Goal: Task Accomplishment & Management: Complete application form

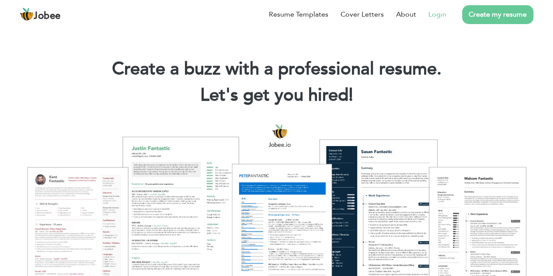
click at [442, 14] on link "Login" at bounding box center [438, 14] width 18 height 10
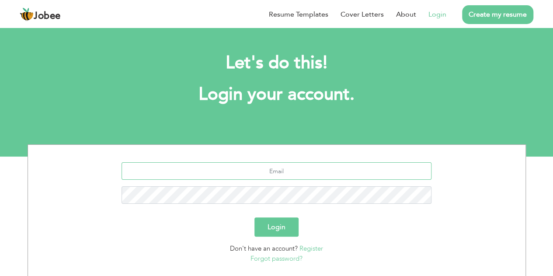
click at [293, 170] on input "text" at bounding box center [277, 170] width 310 height 17
type input "quiet.nice@gmail.com"
click at [255, 217] on button "Login" at bounding box center [277, 226] width 44 height 19
click at [282, 230] on button "Login" at bounding box center [277, 226] width 44 height 19
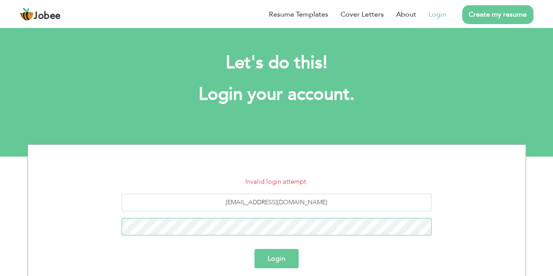
scroll to position [87, 0]
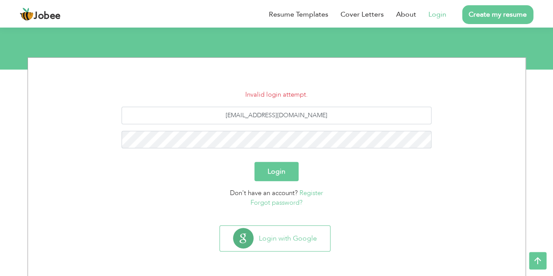
click at [284, 202] on link "Forgot password?" at bounding box center [277, 202] width 52 height 9
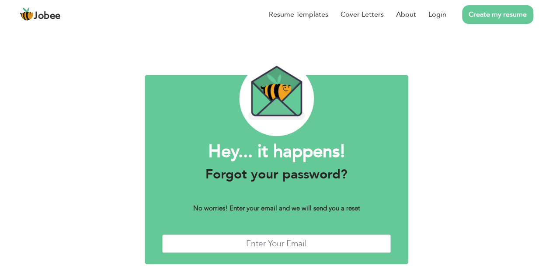
scroll to position [33, 0]
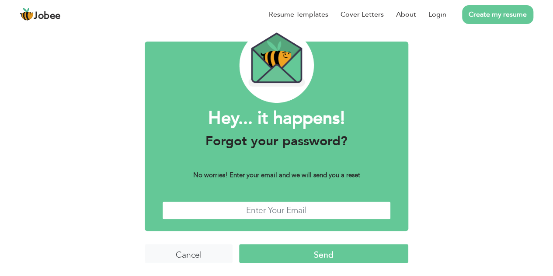
click at [273, 208] on input "text" at bounding box center [276, 210] width 229 height 19
click at [35, 200] on div "Hey... it happens! Forgot your password? No worries! Enter your email and we wi…" at bounding box center [276, 134] width 553 height 283
click at [269, 210] on input "text" at bounding box center [276, 210] width 229 height 19
type input "[EMAIL_ADDRESS][DOMAIN_NAME]"
click at [300, 255] on input "Send" at bounding box center [323, 253] width 169 height 19
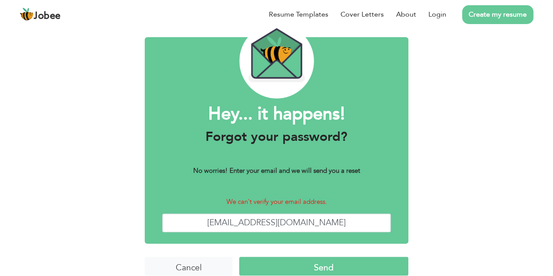
scroll to position [50, 0]
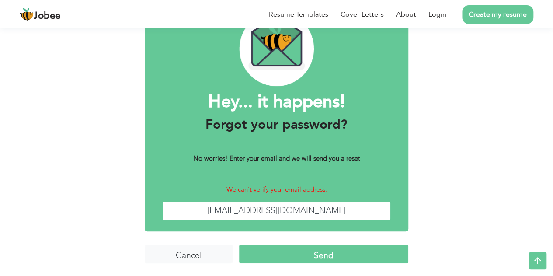
drag, startPoint x: 236, startPoint y: 211, endPoint x: 368, endPoint y: 213, distance: 132.6
click at [368, 213] on input "[EMAIL_ADDRESS][DOMAIN_NAME]" at bounding box center [276, 210] width 229 height 19
type input "[EMAIL_ADDRESS][DOMAIN_NAME]"
click at [343, 255] on input "Send" at bounding box center [323, 254] width 169 height 19
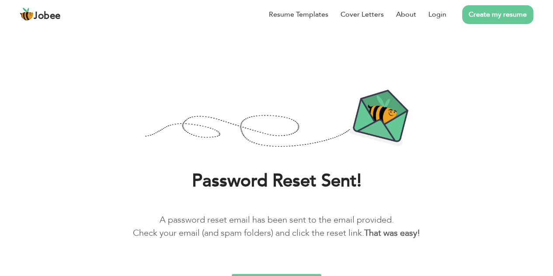
scroll to position [17, 0]
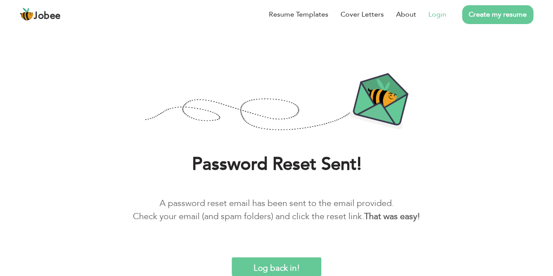
click at [439, 14] on link "Login" at bounding box center [438, 14] width 18 height 10
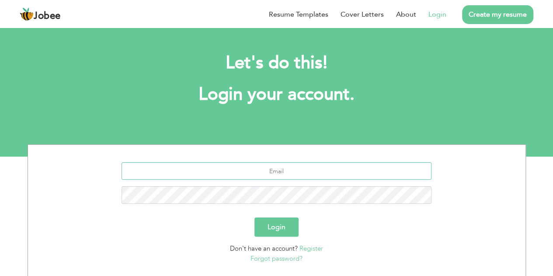
click at [310, 175] on input "text" at bounding box center [277, 170] width 310 height 17
type input "[EMAIL_ADDRESS][DOMAIN_NAME]"
click at [255, 217] on button "Login" at bounding box center [277, 226] width 44 height 19
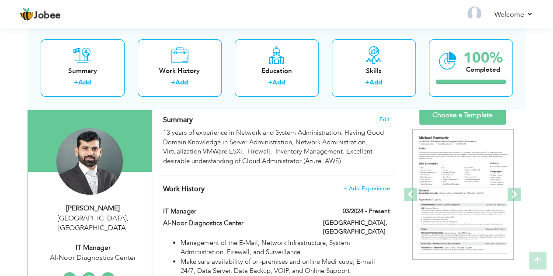
scroll to position [66, 0]
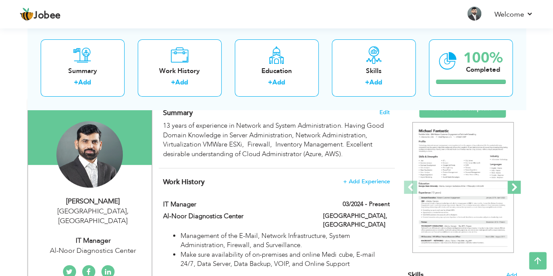
click at [517, 186] on span at bounding box center [514, 187] width 13 height 13
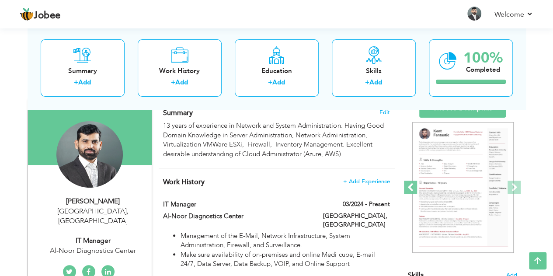
click at [410, 181] on span at bounding box center [410, 187] width 13 height 13
click at [514, 182] on span at bounding box center [514, 187] width 13 height 13
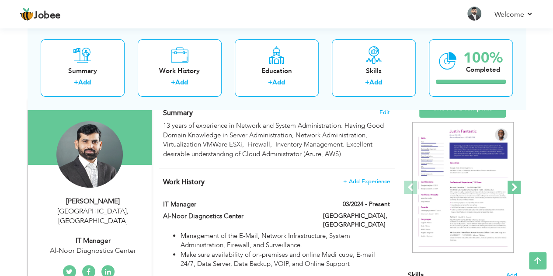
click at [514, 182] on span at bounding box center [514, 187] width 13 height 13
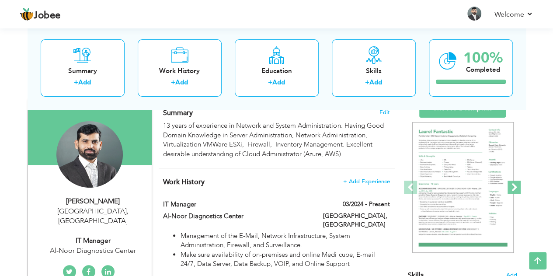
click at [514, 182] on span at bounding box center [514, 187] width 13 height 13
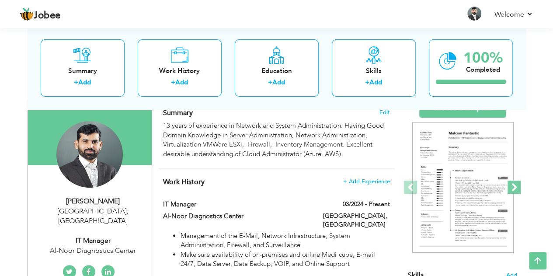
click at [514, 182] on span at bounding box center [514, 187] width 13 height 13
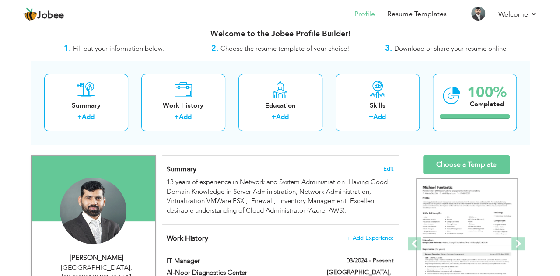
scroll to position [0, 0]
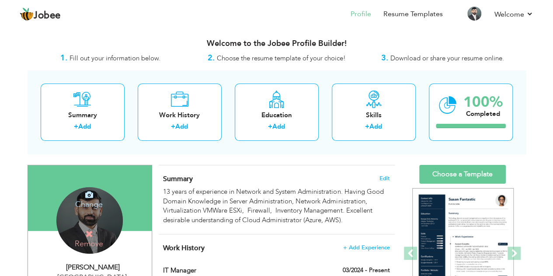
click at [86, 197] on icon at bounding box center [89, 195] width 8 height 8
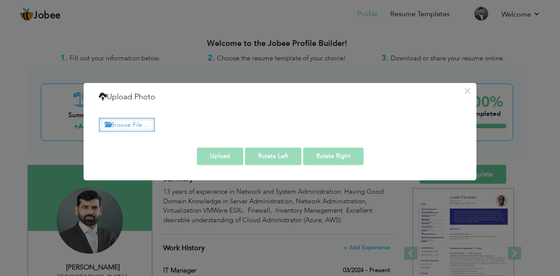
click at [118, 127] on label "Browse File ..." at bounding box center [127, 125] width 56 height 14
click at [0, 0] on input "Browse File ..." at bounding box center [0, 0] width 0 height 0
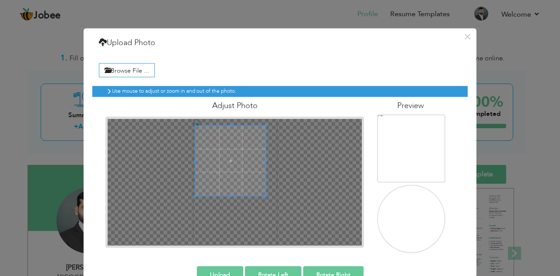
click at [231, 161] on span at bounding box center [231, 161] width 70 height 70
click at [399, 221] on img at bounding box center [416, 241] width 83 height 124
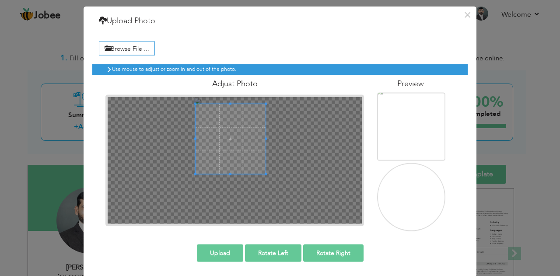
click at [220, 253] on button "Upload" at bounding box center [220, 252] width 46 height 17
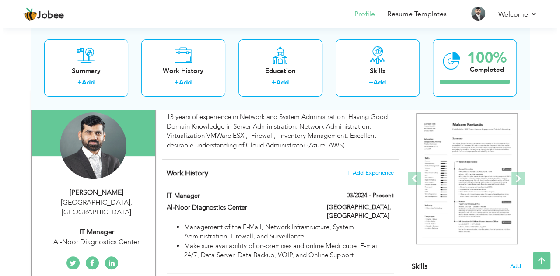
scroll to position [75, 0]
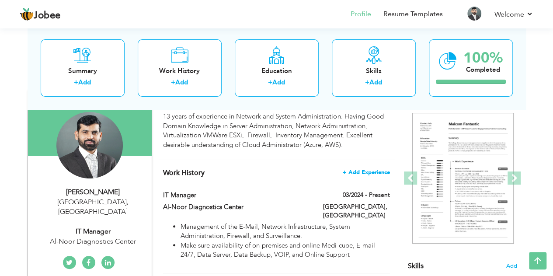
click at [365, 171] on span "+ Add Experience" at bounding box center [366, 172] width 47 height 6
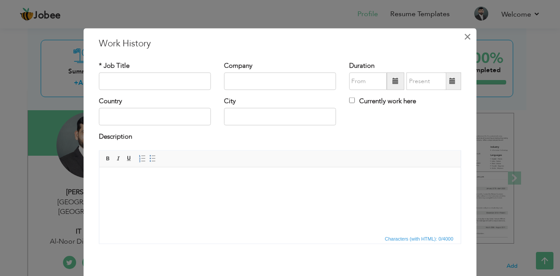
click at [465, 39] on span "×" at bounding box center [467, 36] width 7 height 16
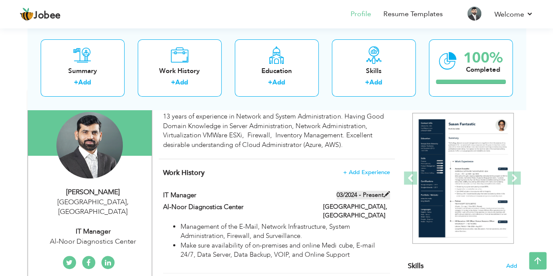
click at [386, 194] on span at bounding box center [387, 194] width 6 height 6
type input "IT Manager"
type input "Al-Noor Diagnostics Center"
type input "03/2024"
type input "[GEOGRAPHIC_DATA]"
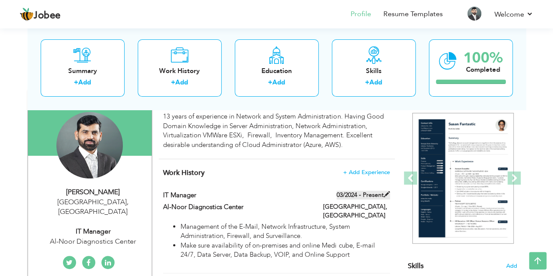
type input "[GEOGRAPHIC_DATA]"
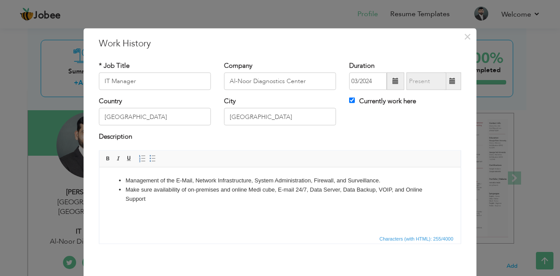
click at [451, 81] on span at bounding box center [452, 81] width 6 height 6
click at [350, 99] on input "Currently work here" at bounding box center [352, 101] width 6 height 6
checkbox input "false"
click at [449, 82] on span at bounding box center [452, 81] width 6 height 6
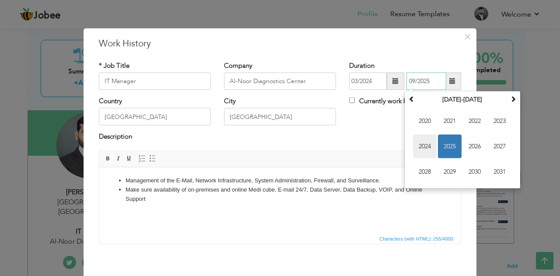
click at [419, 146] on span "2024" at bounding box center [425, 147] width 24 height 24
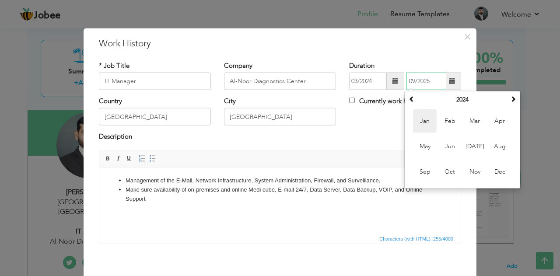
click at [425, 119] on span "Jan" at bounding box center [425, 121] width 24 height 24
type input "01/2024"
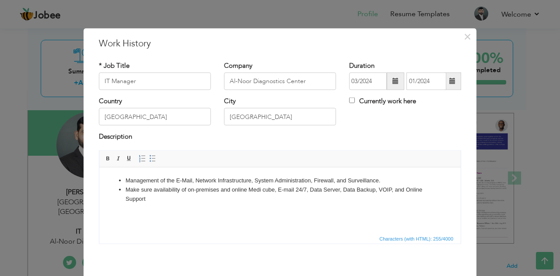
click at [392, 80] on span at bounding box center [395, 81] width 6 height 6
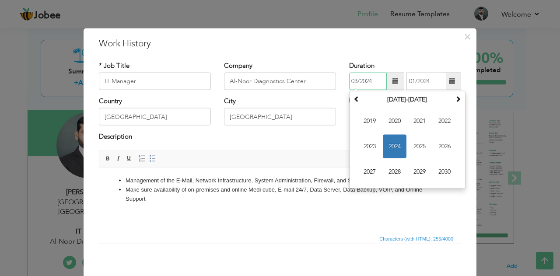
click at [389, 145] on span "2024" at bounding box center [395, 147] width 24 height 24
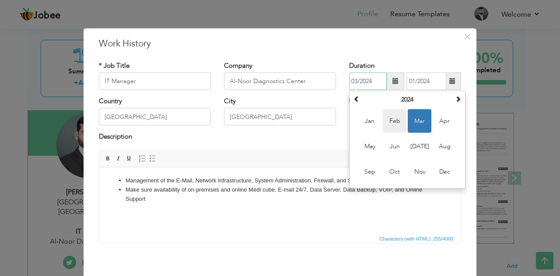
click at [384, 119] on span "Feb" at bounding box center [395, 121] width 24 height 24
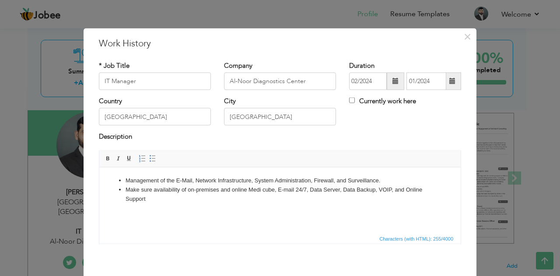
click at [392, 83] on span at bounding box center [395, 81] width 6 height 6
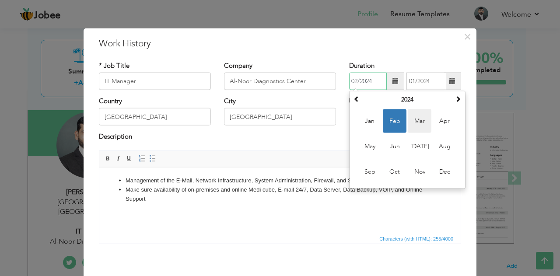
click at [413, 122] on span "Mar" at bounding box center [420, 121] width 24 height 24
type input "03/2024"
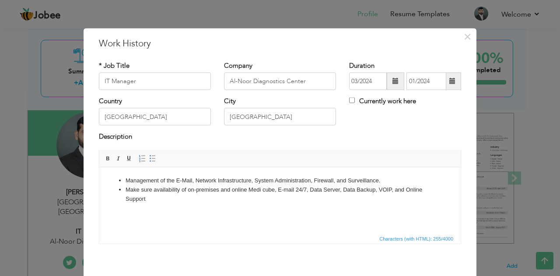
scroll to position [38, 0]
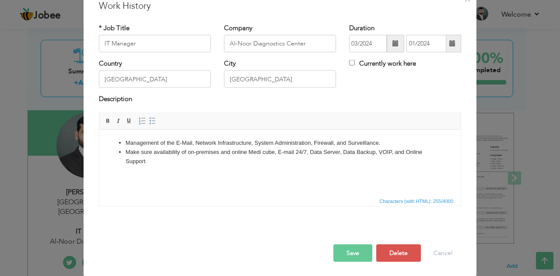
click at [350, 250] on button "Save" at bounding box center [352, 252] width 39 height 17
click at [346, 214] on div "* Job Title IT Manager Company Al-Noor Diagnostics Center Duration 03/2024 01/2…" at bounding box center [279, 118] width 375 height 203
click at [345, 257] on button "Save" at bounding box center [352, 252] width 39 height 17
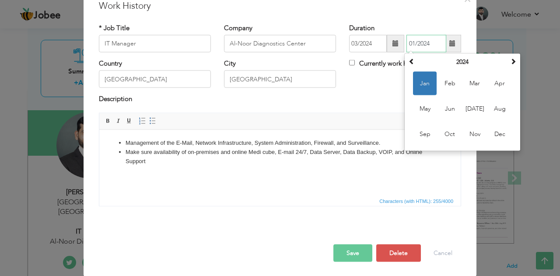
click at [422, 84] on span "Jan" at bounding box center [425, 84] width 24 height 24
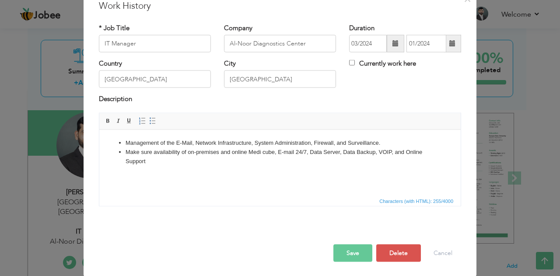
click at [355, 245] on button "Save" at bounding box center [352, 252] width 39 height 17
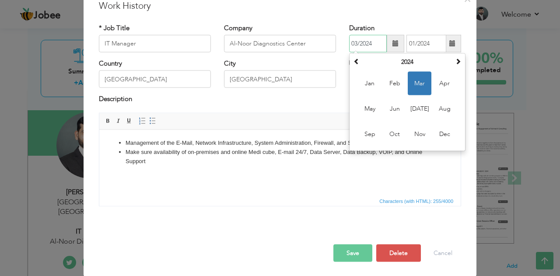
click at [363, 40] on input "03/2024" at bounding box center [368, 43] width 38 height 17
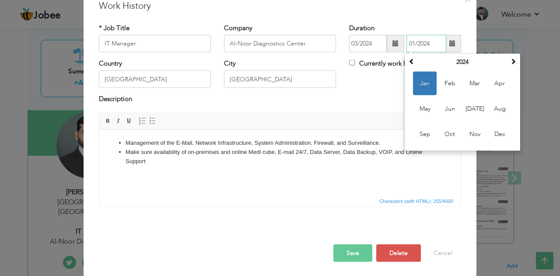
click at [423, 43] on input "01/2024" at bounding box center [426, 43] width 40 height 17
click at [514, 63] on th at bounding box center [513, 62] width 10 height 13
click at [423, 81] on span "Jan" at bounding box center [425, 84] width 24 height 24
type input "01/2025"
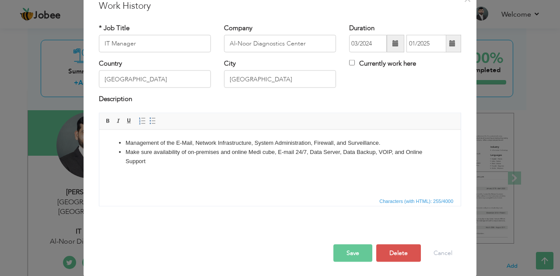
click at [355, 252] on button "Save" at bounding box center [352, 252] width 39 height 17
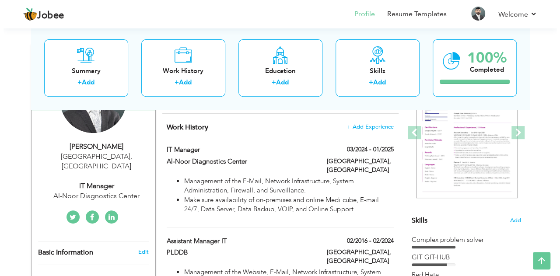
scroll to position [120, 0]
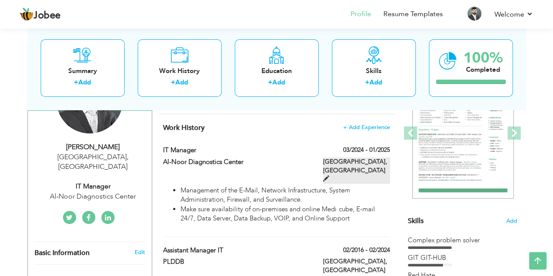
click at [329, 175] on span at bounding box center [326, 178] width 6 height 6
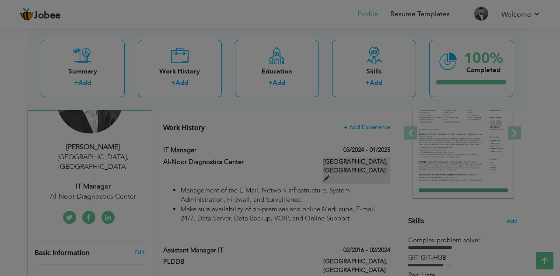
scroll to position [0, 0]
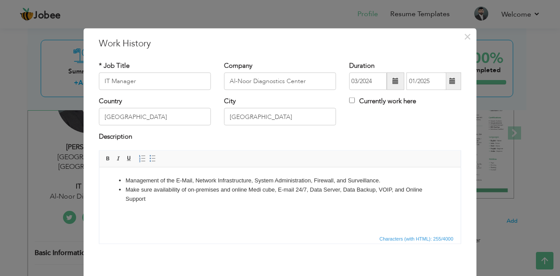
click at [392, 81] on span at bounding box center [395, 81] width 6 height 6
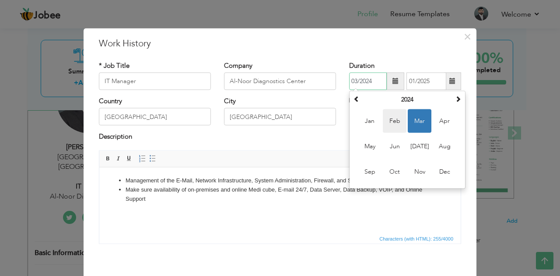
click at [387, 117] on span "Feb" at bounding box center [395, 121] width 24 height 24
type input "02/2024"
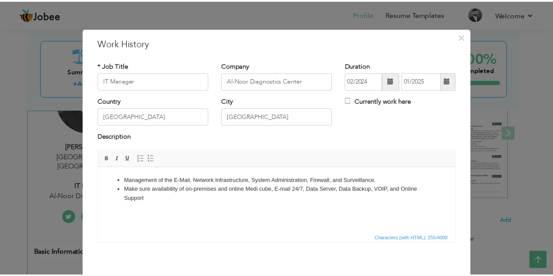
scroll to position [38, 0]
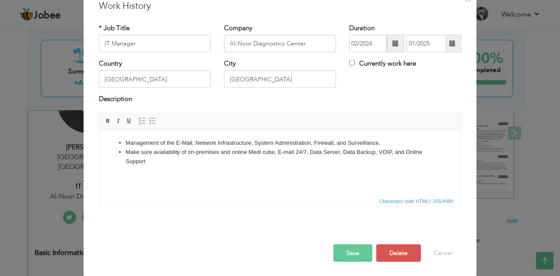
click at [353, 251] on button "Save" at bounding box center [352, 252] width 39 height 17
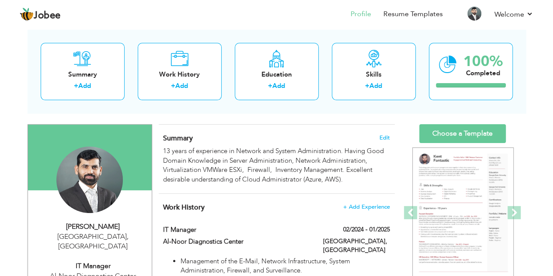
scroll to position [41, 0]
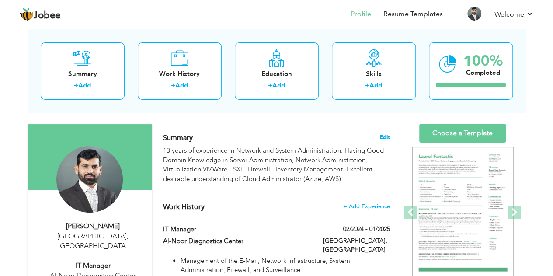
click at [386, 137] on span "Edit" at bounding box center [385, 137] width 10 height 6
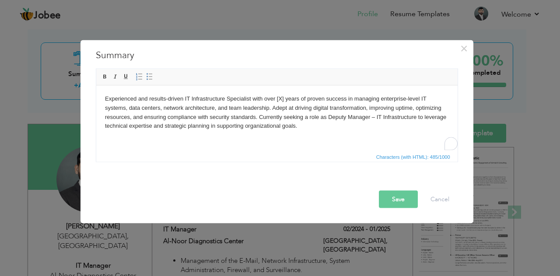
click at [278, 100] on body "Experienced and results-driven IT Infrastructure Specialist with over [X] years…" at bounding box center [277, 112] width 344 height 36
click at [297, 203] on div "Save Cancel" at bounding box center [279, 198] width 371 height 17
click at [398, 197] on button "Save" at bounding box center [398, 198] width 39 height 17
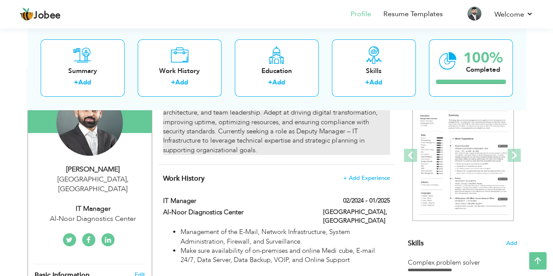
scroll to position [60, 0]
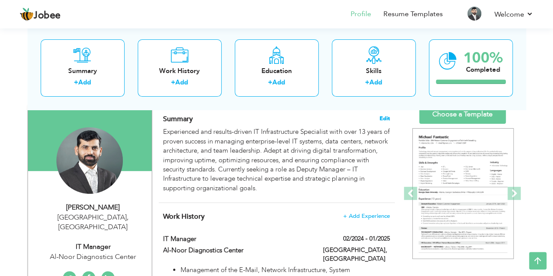
click at [382, 117] on span "Edit" at bounding box center [385, 118] width 10 height 6
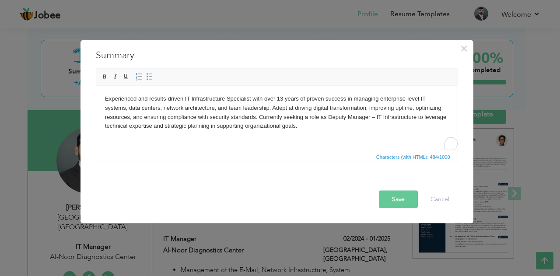
click at [377, 117] on body "Experienced and results-driven IT Infrastructure Specialist with over 13 years …" at bounding box center [277, 112] width 344 height 36
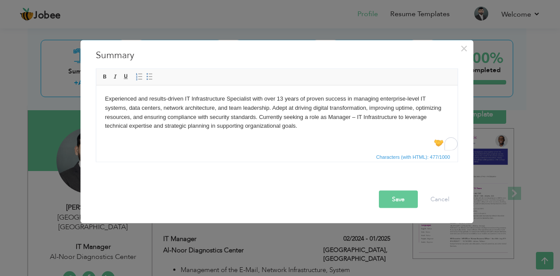
click at [402, 207] on button "Save" at bounding box center [398, 198] width 39 height 17
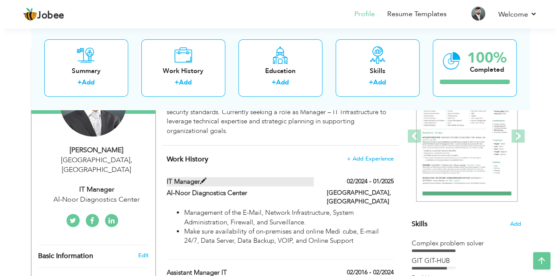
scroll to position [118, 0]
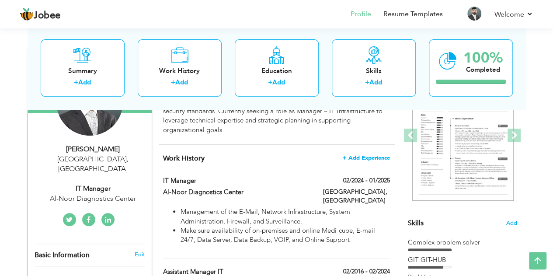
click at [377, 156] on span "+ Add Experience" at bounding box center [366, 158] width 47 height 6
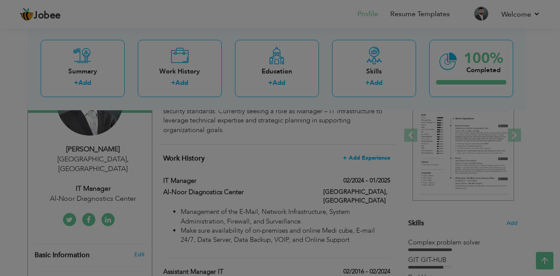
scroll to position [0, 0]
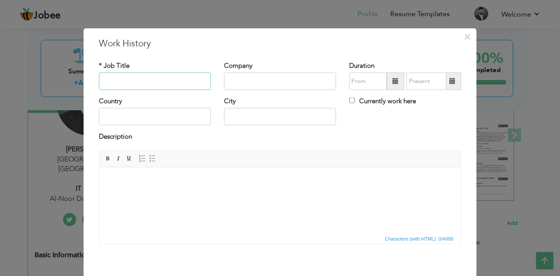
click at [154, 77] on input "text" at bounding box center [155, 81] width 112 height 17
type input "DM -IT"
type input "sjsinternational"
type input "[GEOGRAPHIC_DATA]"
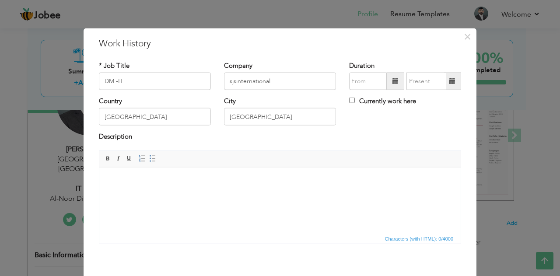
click at [392, 80] on span at bounding box center [395, 81] width 6 height 6
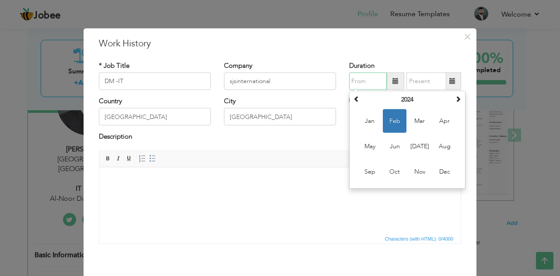
click at [388, 119] on span "Feb" at bounding box center [395, 121] width 24 height 24
type input "02/2024"
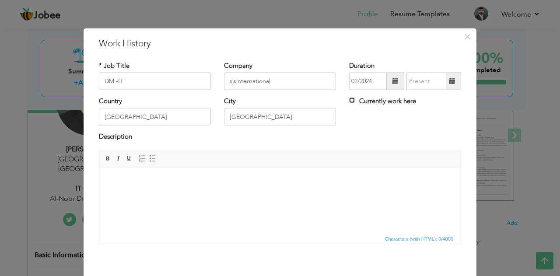
click at [349, 101] on input "Currently work here" at bounding box center [352, 101] width 6 height 6
checkbox input "true"
click at [205, 194] on html at bounding box center [279, 180] width 361 height 27
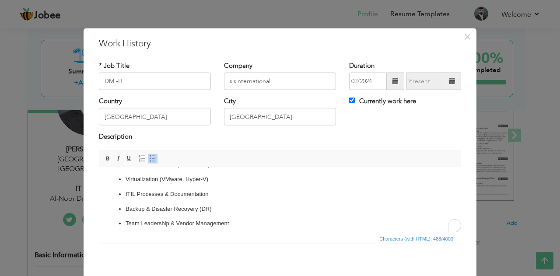
scroll to position [75, 0]
drag, startPoint x: 212, startPoint y: 192, endPoint x: 107, endPoint y: 191, distance: 105.0
click at [107, 191] on html "IT Infrastructure Management Data Center Operations Network Design & Security W…" at bounding box center [279, 172] width 361 height 160
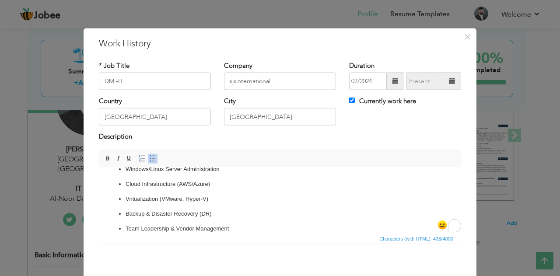
scroll to position [55, 0]
drag, startPoint x: 212, startPoint y: 185, endPoint x: 196, endPoint y: 184, distance: 15.8
click at [196, 184] on p "Cloud Infrastructure (AWS/Azure)" at bounding box center [280, 184] width 309 height 9
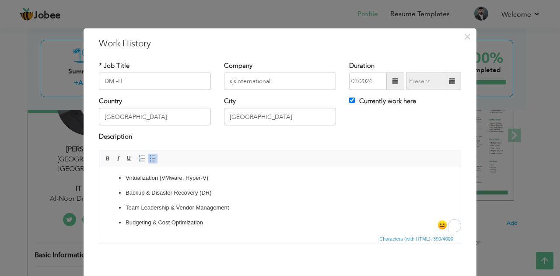
scroll to position [0, 0]
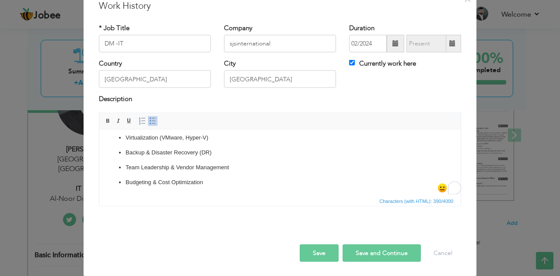
click at [316, 250] on button "Save" at bounding box center [319, 252] width 39 height 17
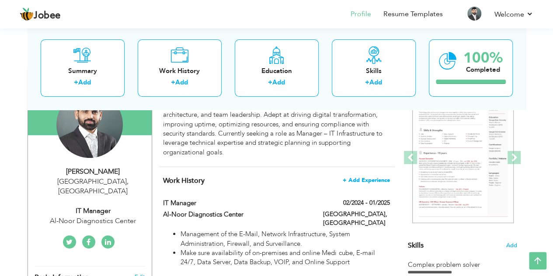
click at [369, 181] on span "+ Add Experience" at bounding box center [366, 180] width 47 height 6
checkbox input "false"
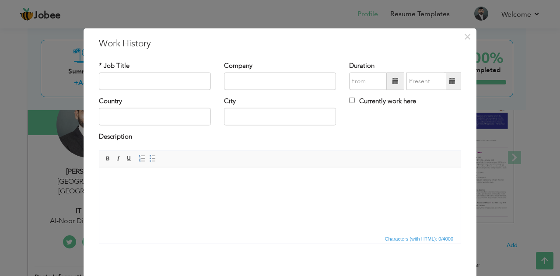
click at [190, 194] on html at bounding box center [279, 180] width 361 height 27
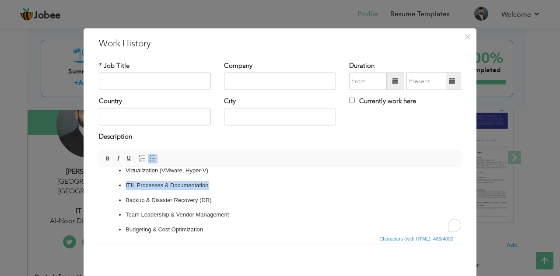
drag, startPoint x: 215, startPoint y: 186, endPoint x: 93, endPoint y: 184, distance: 122.1
click at [99, 184] on html "IT Infrastructure Management Data Center Operations Network Design & Security W…" at bounding box center [279, 163] width 361 height 160
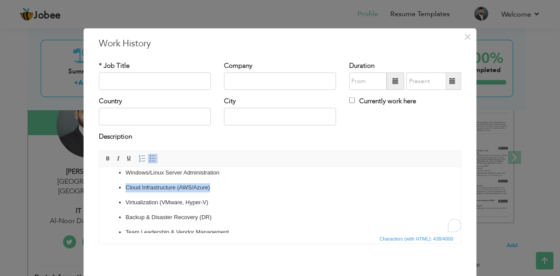
drag, startPoint x: 214, startPoint y: 186, endPoint x: 116, endPoint y: 178, distance: 98.3
click at [116, 178] on ul "IT Infrastructure Management Data Center Operations Network Design & Security W…" at bounding box center [280, 187] width 344 height 127
click at [147, 77] on input "text" at bounding box center [155, 81] width 112 height 17
paste input "deputy manager"
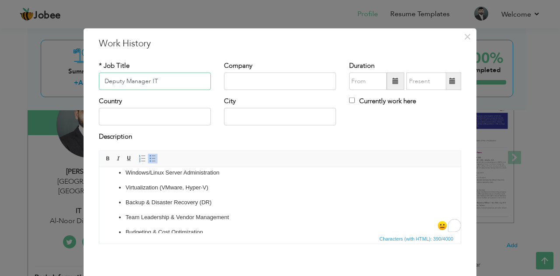
type input "Deputy Manager IT"
type input "sjsinternational"
type input "[GEOGRAPHIC_DATA]"
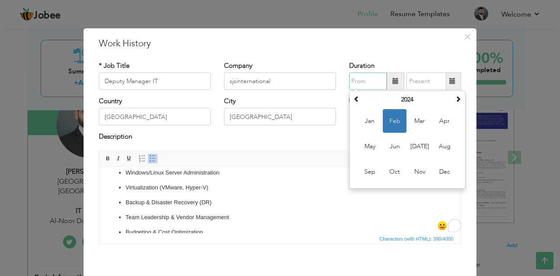
click at [367, 83] on input "text" at bounding box center [368, 81] width 38 height 17
click at [389, 120] on span "Feb" at bounding box center [395, 121] width 24 height 24
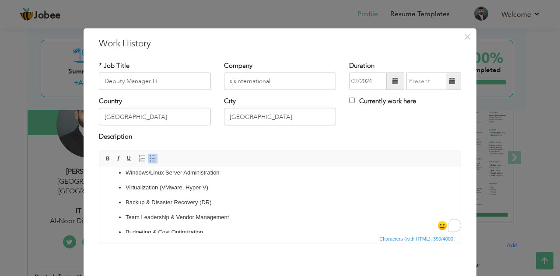
click at [388, 81] on span at bounding box center [395, 81] width 17 height 17
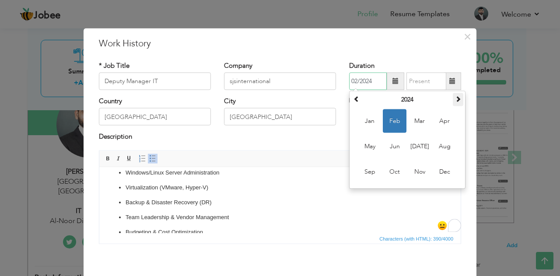
click at [458, 100] on span at bounding box center [458, 99] width 6 height 6
click at [388, 122] on span "Feb" at bounding box center [395, 121] width 24 height 24
type input "02/2025"
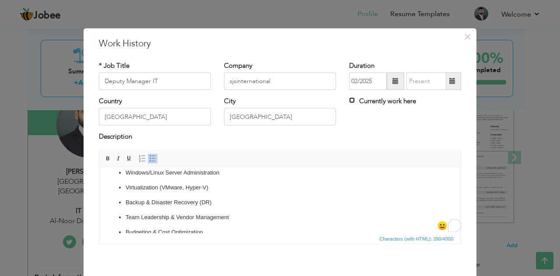
click at [350, 99] on input "Currently work here" at bounding box center [352, 101] width 6 height 6
checkbox input "true"
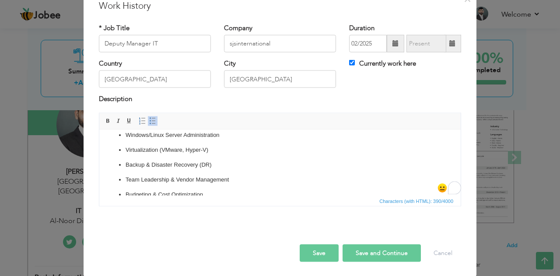
click at [321, 253] on button "Save" at bounding box center [319, 252] width 39 height 17
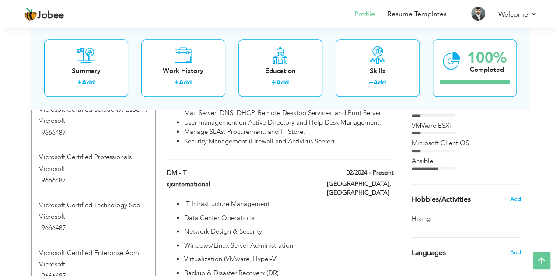
scroll to position [463, 0]
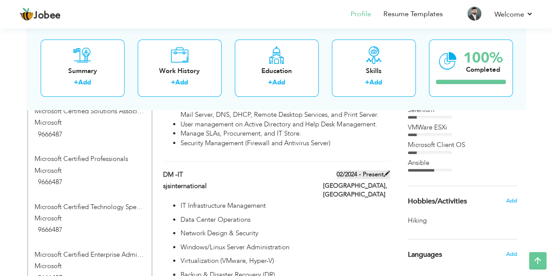
click at [388, 171] on span at bounding box center [387, 174] width 6 height 6
type input "DM -IT"
type input "02/2024"
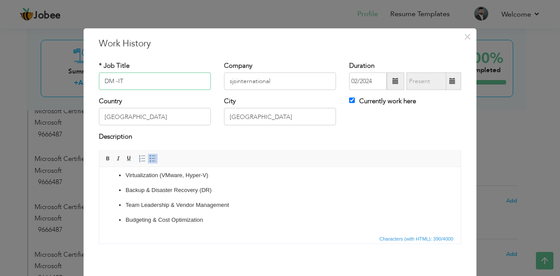
scroll to position [38, 0]
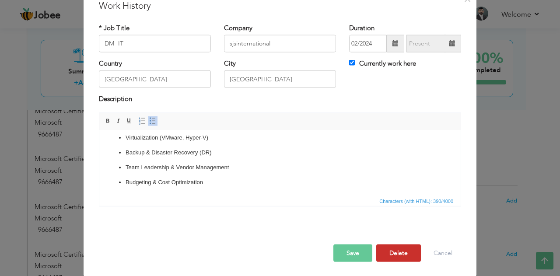
click at [401, 251] on button "Delete" at bounding box center [398, 252] width 45 height 17
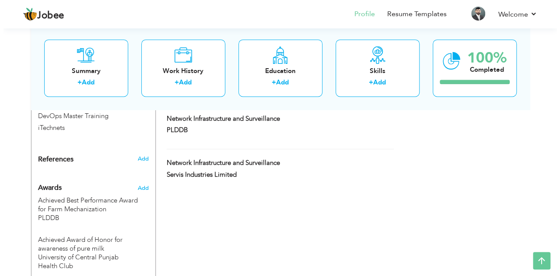
scroll to position [696, 0]
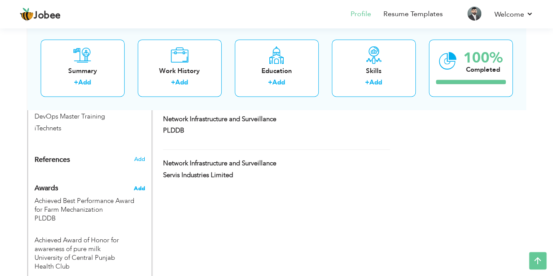
click at [142, 184] on span "Add" at bounding box center [138, 188] width 11 height 8
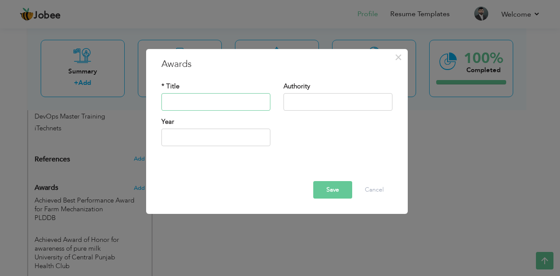
click at [202, 105] on input "text" at bounding box center [215, 101] width 109 height 17
click at [397, 59] on span "×" at bounding box center [398, 57] width 7 height 16
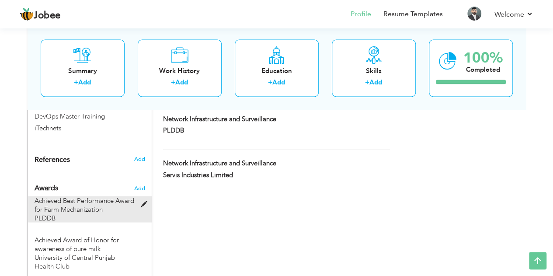
click at [140, 201] on span at bounding box center [145, 204] width 11 height 7
type input "Achieved Best Performance Award for Farm Mechanization"
type input "PLDDB"
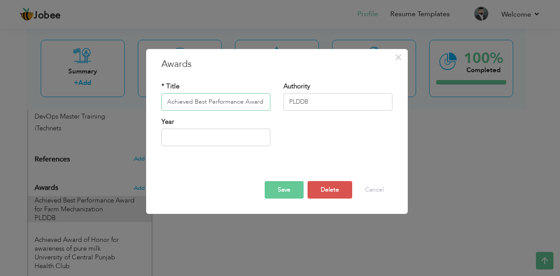
scroll to position [0, 61]
click at [205, 105] on input "Achieved Best Performance Award for Farm Mechanization" at bounding box center [215, 101] width 109 height 17
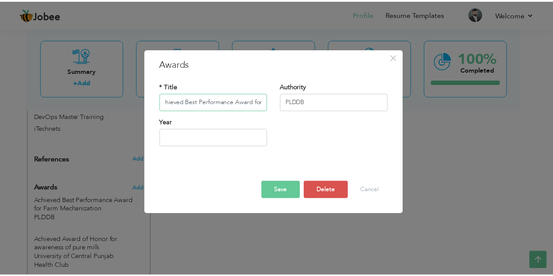
scroll to position [0, 0]
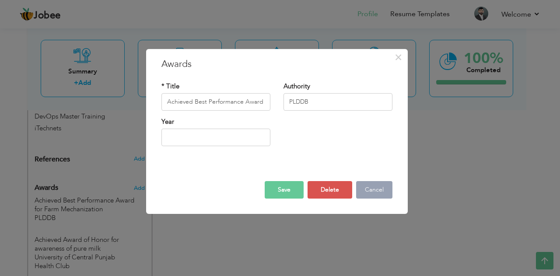
click at [379, 194] on button "Cancel" at bounding box center [374, 189] width 36 height 17
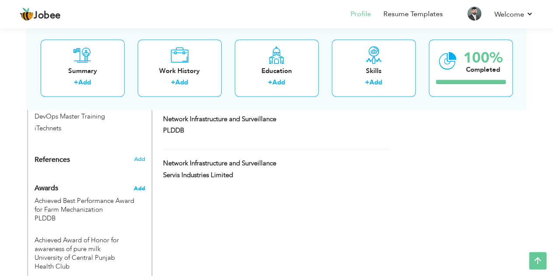
click at [143, 184] on span "Add" at bounding box center [138, 188] width 11 height 8
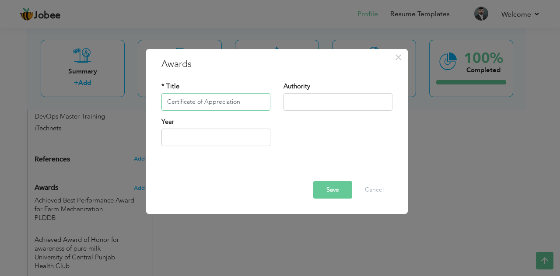
type input "Certificate of Appreciation"
click at [304, 104] on input "text" at bounding box center [337, 101] width 109 height 17
type input "E"
type input "CEO SJS Internation"
type input "2025"
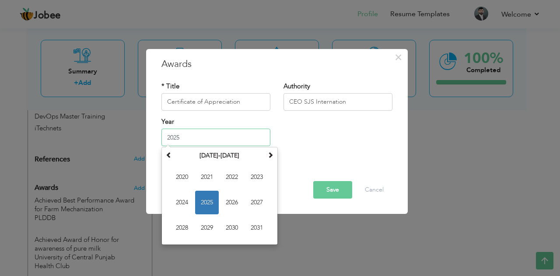
click at [225, 134] on input "2025" at bounding box center [215, 137] width 109 height 17
click at [203, 200] on span "2025" at bounding box center [207, 203] width 24 height 24
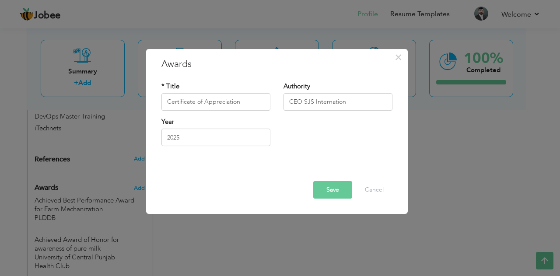
click at [339, 192] on button "Save" at bounding box center [332, 189] width 39 height 17
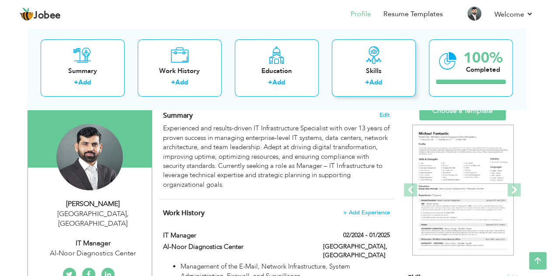
scroll to position [12, 0]
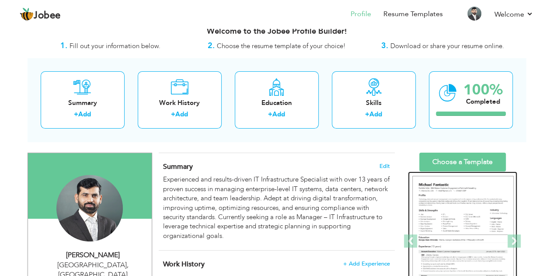
click at [467, 214] on img at bounding box center [463, 241] width 101 height 131
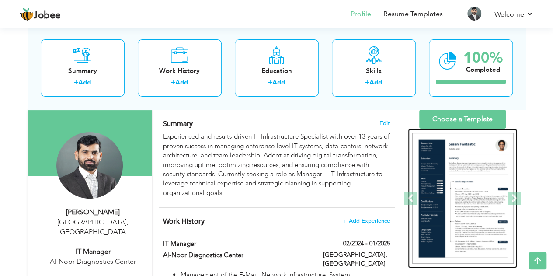
scroll to position [0, 0]
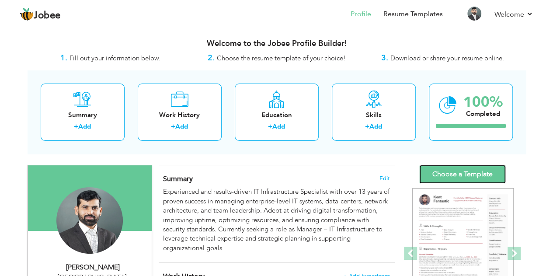
click at [466, 173] on link "Choose a Template" at bounding box center [463, 174] width 87 height 19
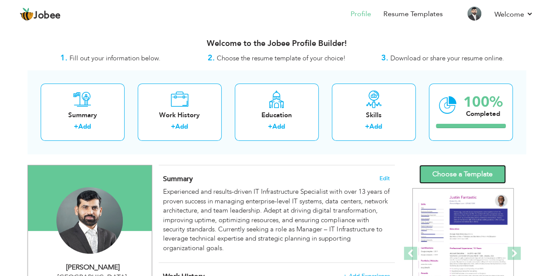
click at [477, 175] on link "Choose a Template" at bounding box center [463, 174] width 87 height 19
click at [407, 250] on span at bounding box center [410, 253] width 13 height 13
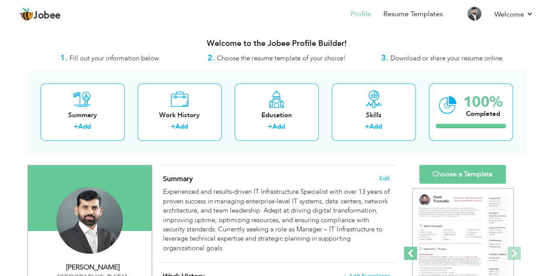
click at [407, 250] on span at bounding box center [410, 253] width 13 height 13
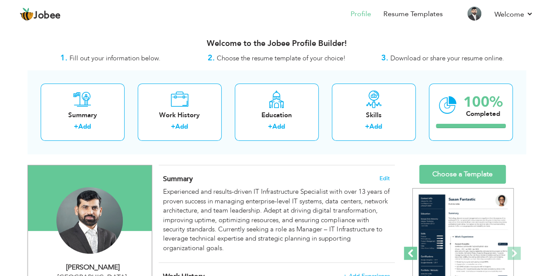
click at [407, 250] on span at bounding box center [410, 253] width 13 height 13
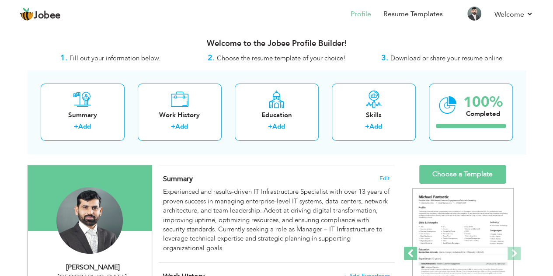
click at [411, 248] on span at bounding box center [410, 253] width 13 height 13
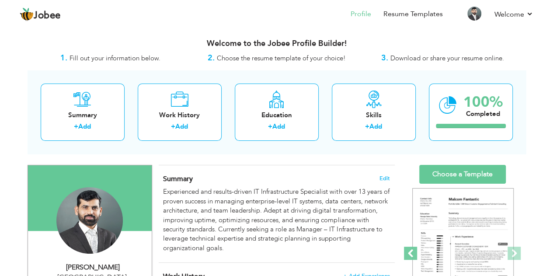
click at [411, 248] on span at bounding box center [410, 253] width 13 height 13
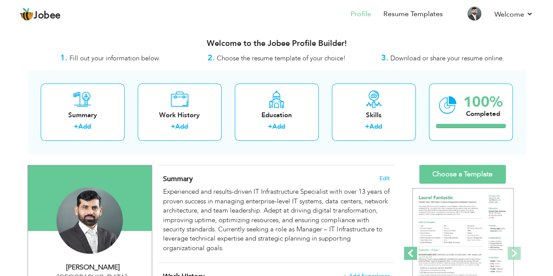
click at [411, 248] on span at bounding box center [410, 253] width 13 height 13
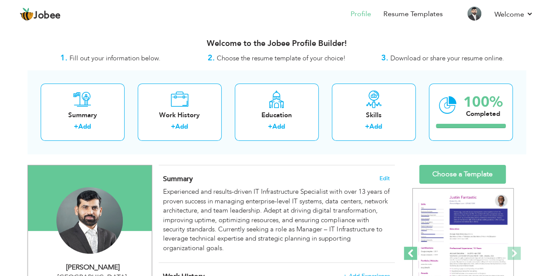
click at [411, 248] on span at bounding box center [410, 253] width 13 height 13
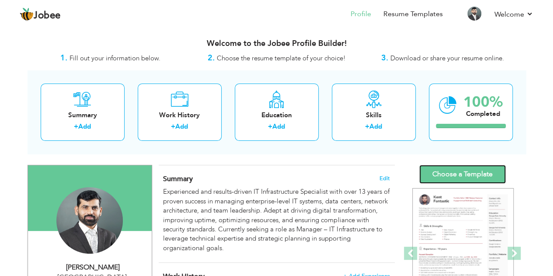
click at [458, 170] on link "Choose a Template" at bounding box center [463, 174] width 87 height 19
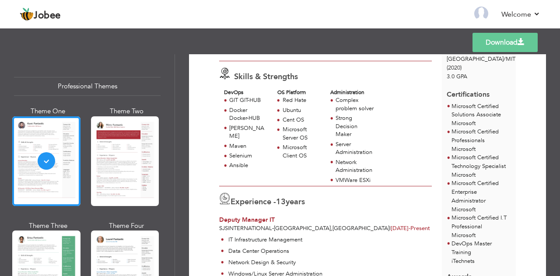
scroll to position [90, 0]
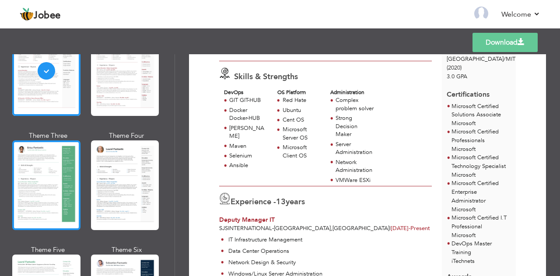
click at [29, 180] on div at bounding box center [46, 185] width 68 height 90
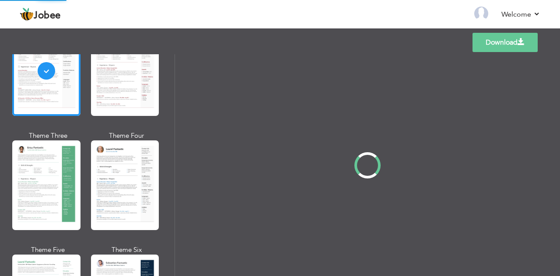
click at [102, 173] on div "Professional Themes Theme One Theme Two Theme Three Theme Four" at bounding box center [280, 165] width 560 height 222
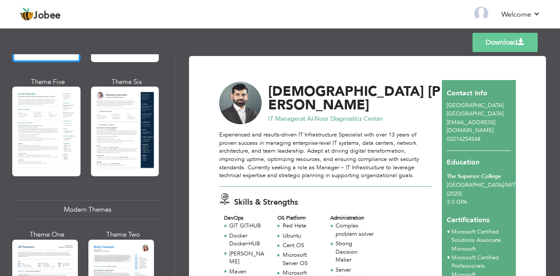
scroll to position [317, 0]
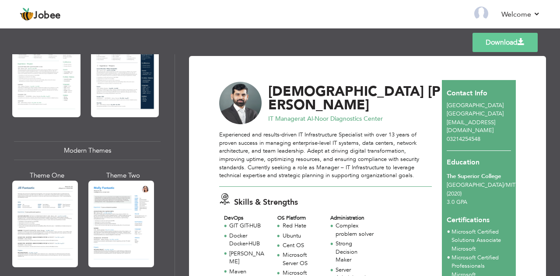
click at [59, 206] on div at bounding box center [45, 224] width 66 height 87
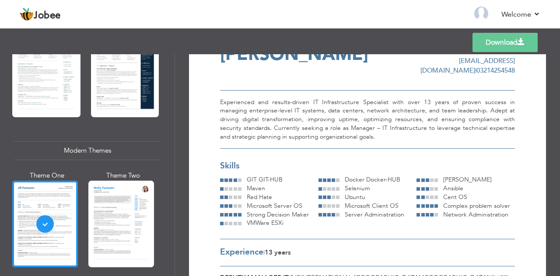
scroll to position [0, 0]
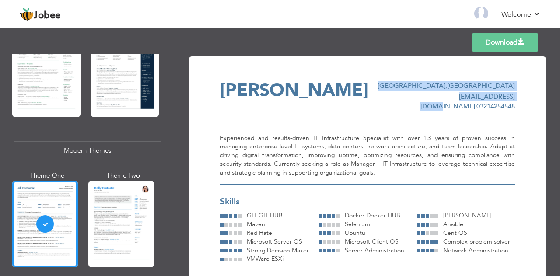
drag, startPoint x: 467, startPoint y: 98, endPoint x: 399, endPoint y: 94, distance: 67.9
click at [399, 94] on div "[PERSON_NAME] [GEOGRAPHIC_DATA] , [GEOGRAPHIC_DATA] [EMAIL_ADDRESS][DOMAIN_NAME…" at bounding box center [367, 96] width 295 height 30
click at [502, 48] on link "Download" at bounding box center [504, 42] width 65 height 19
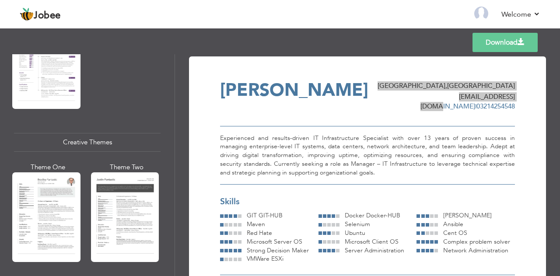
scroll to position [968, 0]
